Goal: Task Accomplishment & Management: Complete application form

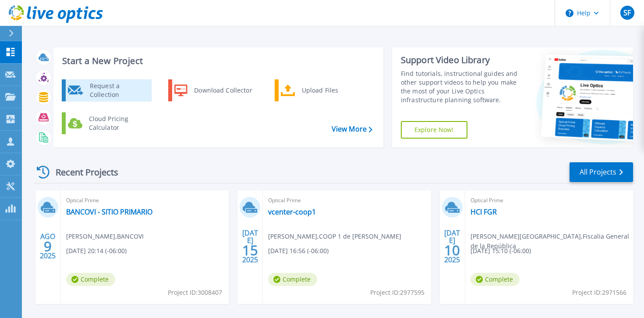
click at [114, 82] on div "Request a Collection" at bounding box center [117, 91] width 64 height 18
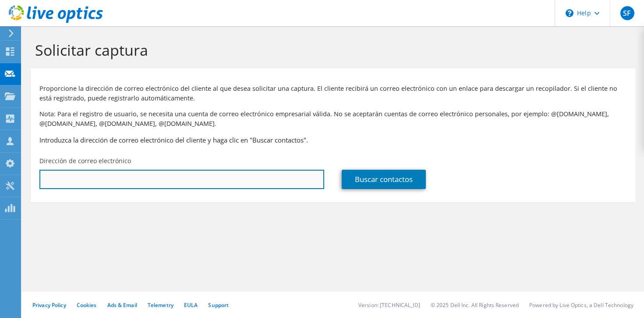
click at [173, 176] on input "text" at bounding box center [181, 179] width 285 height 19
paste input "stanley.quinteros@gobernacion.gob.sv"
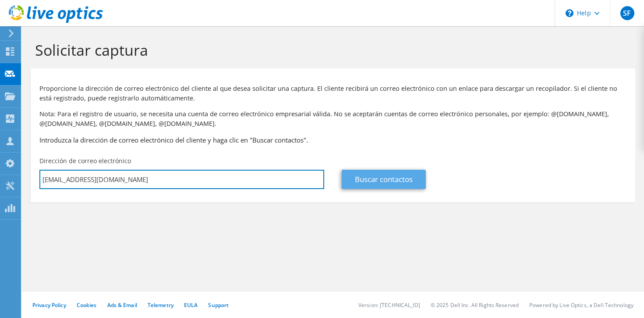
type input "stanley.quinteros@gobernacion.gob.sv"
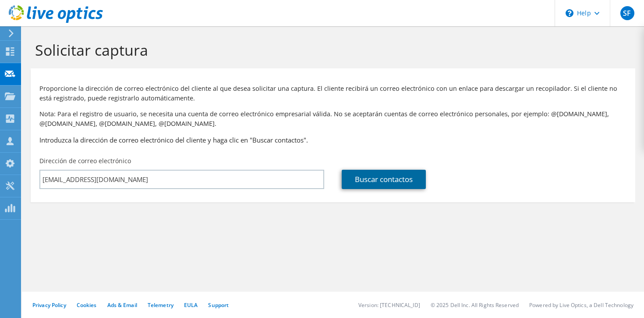
click at [383, 174] on link "Buscar contactos" at bounding box center [384, 179] width 84 height 19
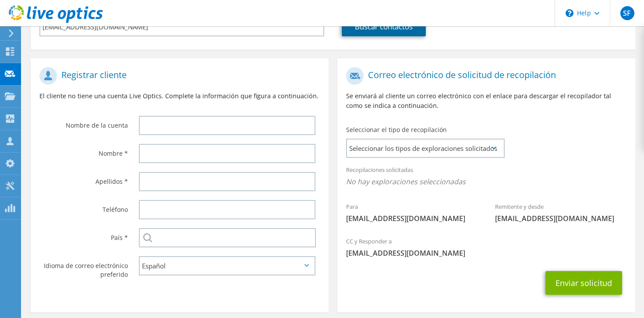
scroll to position [152, 0]
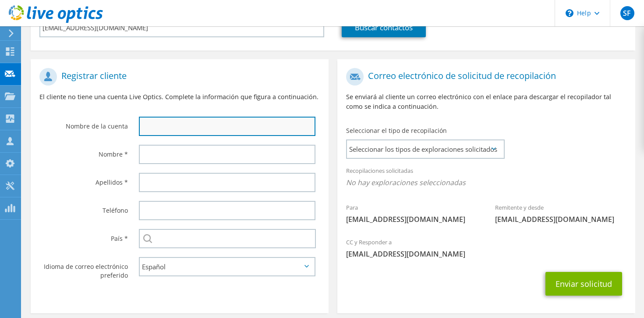
click at [192, 118] on input "text" at bounding box center [227, 126] width 177 height 19
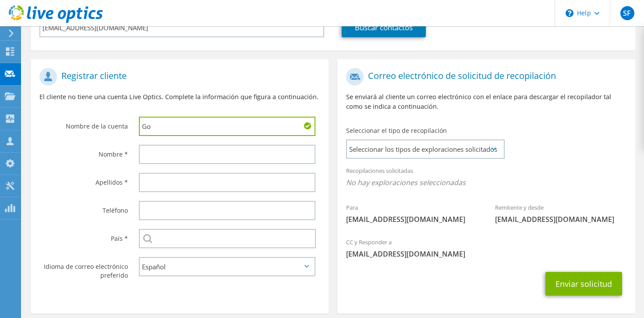
type input "G"
type input "Ministerio de Gobernacion"
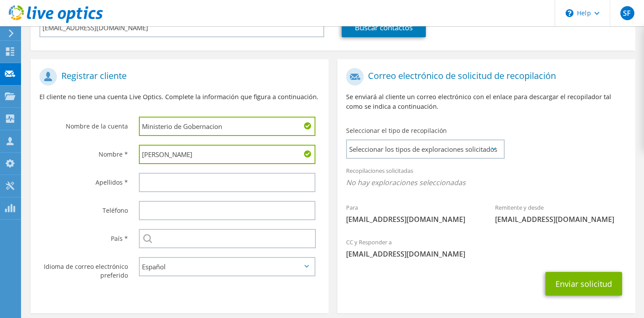
type input "Hugo"
paste input "stanley.quinteros@gobernacion.gob.sv"
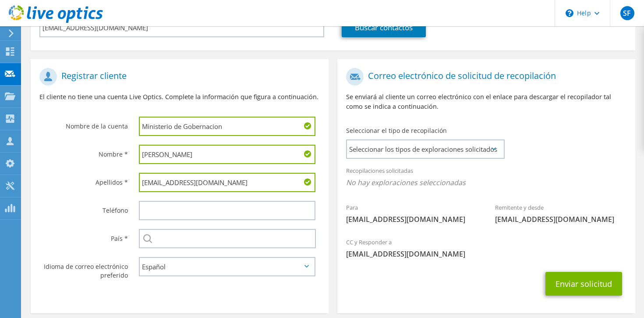
drag, startPoint x: 165, startPoint y: 184, endPoint x: 99, endPoint y: 188, distance: 66.8
click at [99, 188] on div "Apellidos * stanley.quinteros@gobernacion.gob.sv" at bounding box center [180, 182] width 298 height 28
type input "stanley.quinteros@gobernacion.gob.sv"
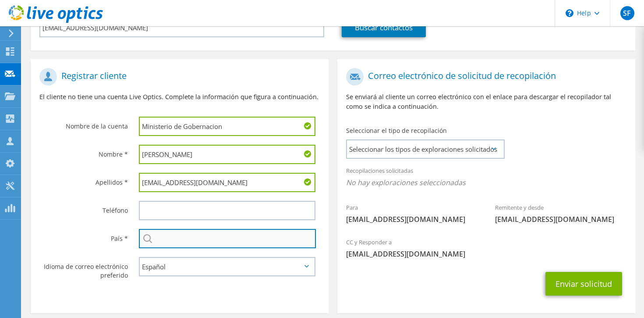
click at [237, 242] on input "text" at bounding box center [227, 238] width 177 height 19
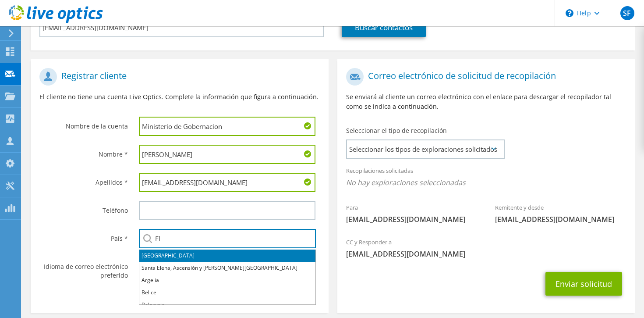
click at [212, 255] on li "[GEOGRAPHIC_DATA]" at bounding box center [227, 255] width 176 height 12
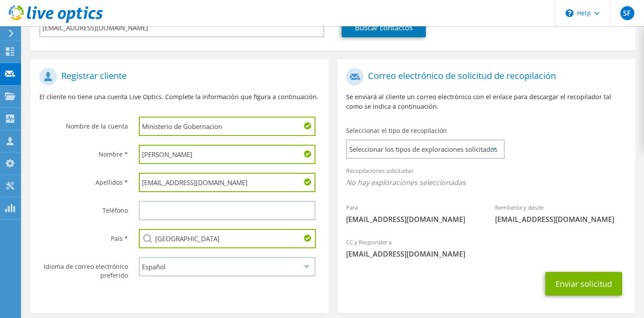
type input "[GEOGRAPHIC_DATA]"
click at [169, 184] on input "stanley.quinteros@gobernacion.gob.sv" at bounding box center [227, 182] width 177 height 19
type input "Quinteros"
click at [379, 156] on span "Seleccionar los tipos de exploraciones solicitados" at bounding box center [425, 149] width 157 height 18
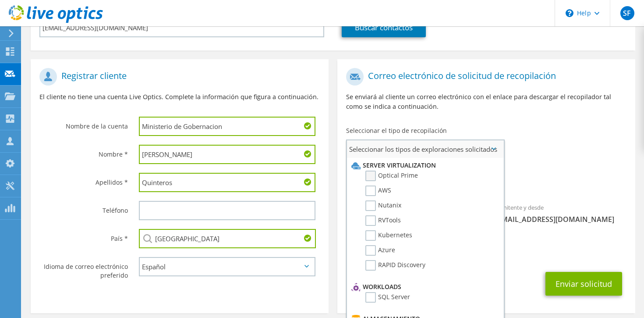
click at [375, 174] on label "Optical Prime" at bounding box center [392, 176] width 53 height 11
click at [0, 0] on input "Optical Prime" at bounding box center [0, 0] width 0 height 0
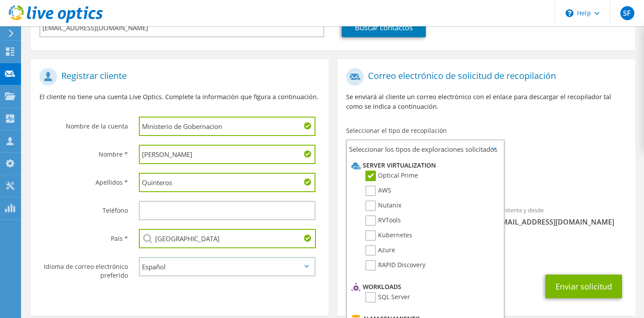
click at [598, 167] on div "Recopilaciones solicitadas No hay exploraciones seleccionadas Optical Prime" at bounding box center [487, 178] width 298 height 35
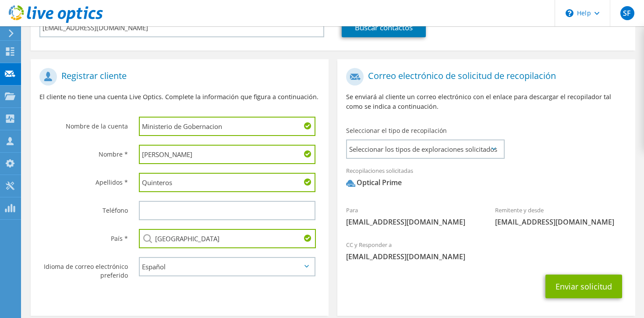
scroll to position [194, 0]
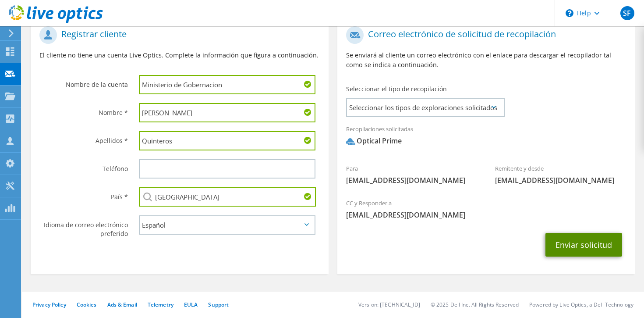
click at [574, 249] on button "Enviar solicitud" at bounding box center [584, 245] width 77 height 24
